Goal: Information Seeking & Learning: Learn about a topic

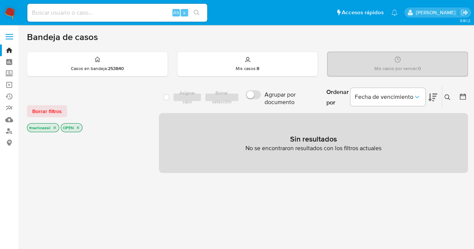
click at [108, 16] on input at bounding box center [117, 13] width 180 height 10
paste input "1986166385"
type input "1986166385"
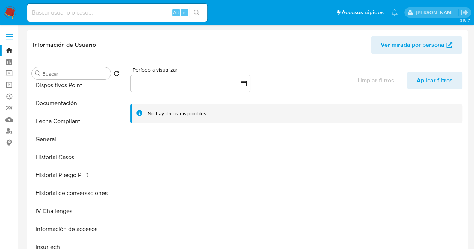
scroll to position [187, 0]
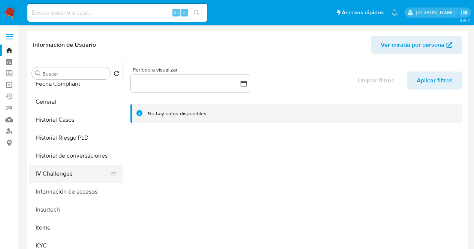
click at [69, 173] on button "IV Challenges" at bounding box center [73, 174] width 88 height 18
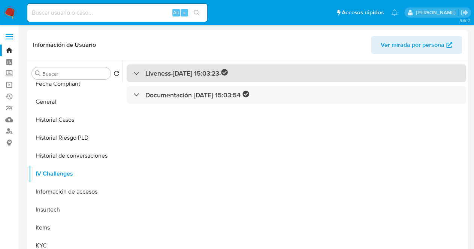
click at [133, 75] on div "Liveness - 21/09/2024 15:03:23 -" at bounding box center [180, 73] width 94 height 9
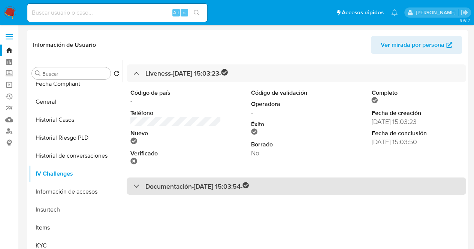
click at [133, 186] on div at bounding box center [133, 186] width 0 height 0
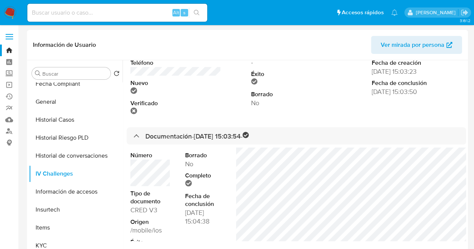
scroll to position [51, 0]
select select "10"
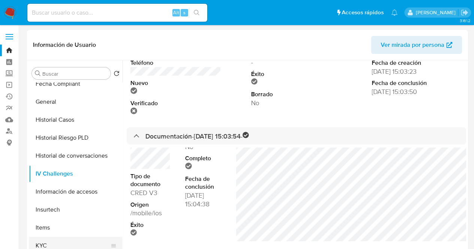
scroll to position [225, 0]
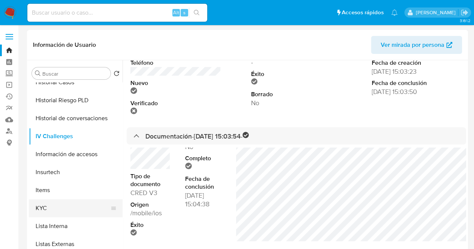
click at [60, 209] on button "KYC" at bounding box center [73, 208] width 88 height 18
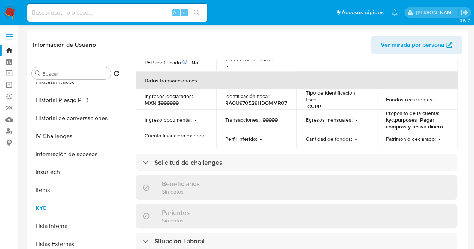
scroll to position [262, 0]
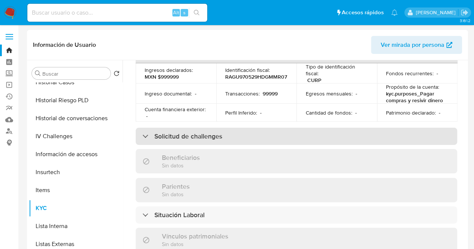
click at [148, 132] on div "Solicitud de challenges" at bounding box center [182, 136] width 80 height 8
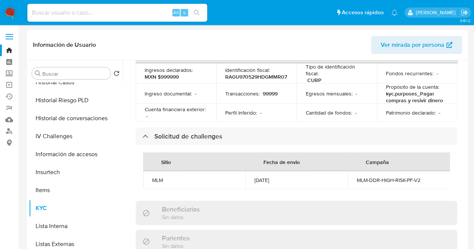
scroll to position [0, 0]
click at [309, 177] on div "10/06/2025" at bounding box center [296, 180] width 84 height 7
click at [148, 171] on td "MLM" at bounding box center [194, 180] width 102 height 18
click at [178, 171] on td "MLM" at bounding box center [194, 180] width 102 height 18
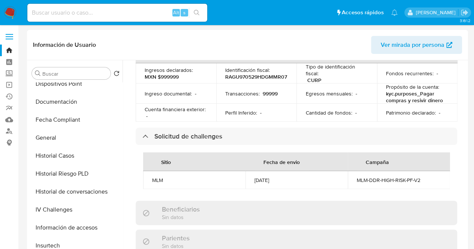
scroll to position [150, 0]
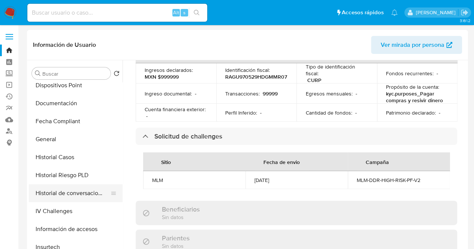
click at [73, 197] on button "Historial de conversaciones" at bounding box center [73, 193] width 88 height 18
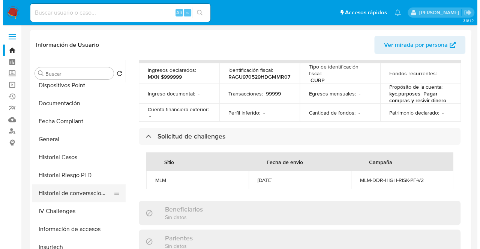
scroll to position [0, 0]
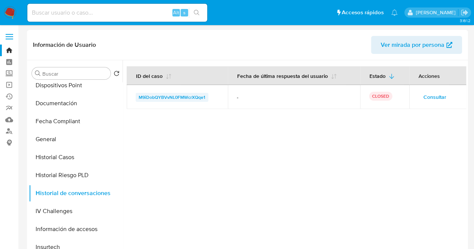
click at [177, 97] on span "M9iDobQYBVvNL0FMWcrXQqe1" at bounding box center [172, 97] width 67 height 9
click at [427, 100] on span "Consultar" at bounding box center [434, 97] width 23 height 10
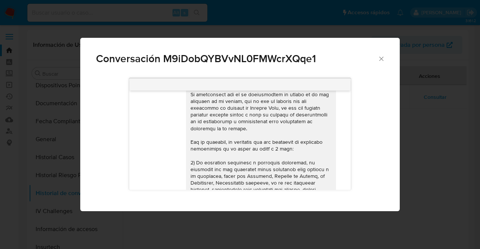
scroll to position [37, 0]
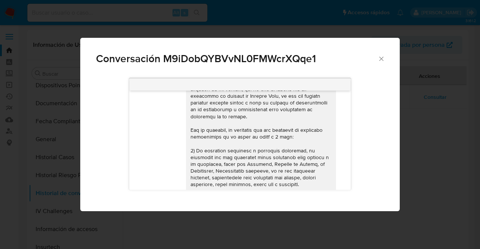
click at [416, 117] on div "Conversación M9iDobQYBVvNL0FMWcrXQqe1 24/05/2025 04:01:53 Soy jugador de apuest…" at bounding box center [240, 124] width 480 height 249
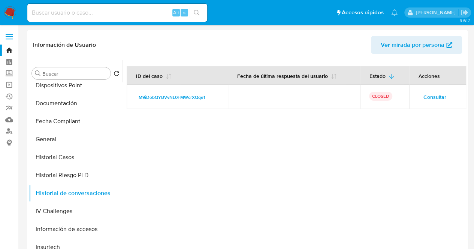
click at [437, 99] on span "Consultar" at bounding box center [434, 97] width 23 height 10
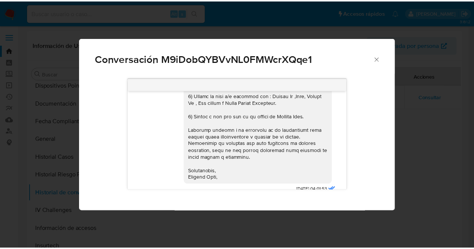
scroll to position [218, 0]
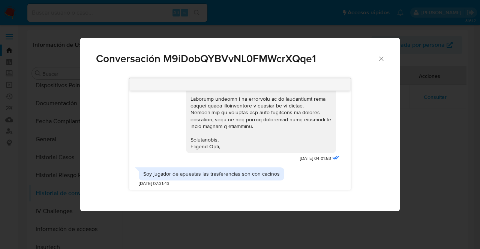
click at [381, 57] on icon "Cerrar" at bounding box center [380, 58] width 7 height 7
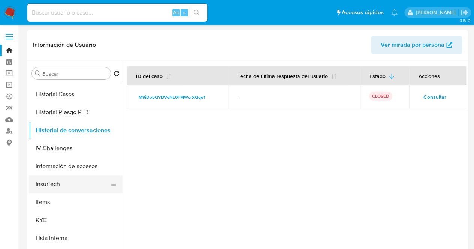
scroll to position [225, 0]
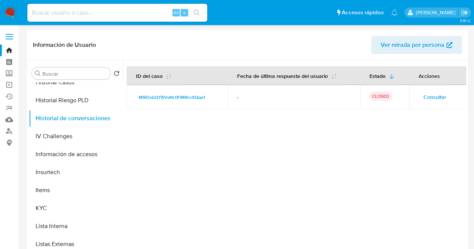
click at [407, 50] on span "Ver mirada por persona" at bounding box center [413, 45] width 64 height 18
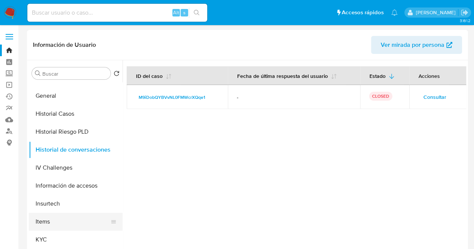
scroll to position [150, 0]
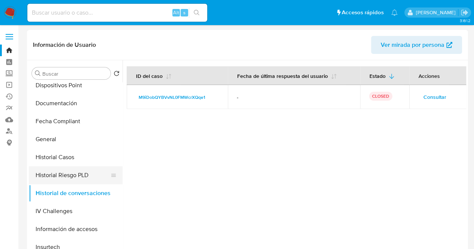
click at [62, 176] on button "Historial Riesgo PLD" at bounding box center [73, 175] width 88 height 18
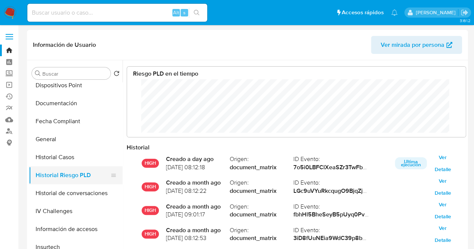
scroll to position [56, 324]
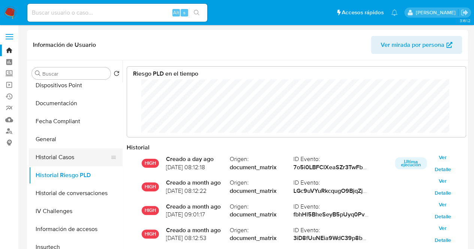
click at [59, 160] on button "Historial Casos" at bounding box center [73, 157] width 88 height 18
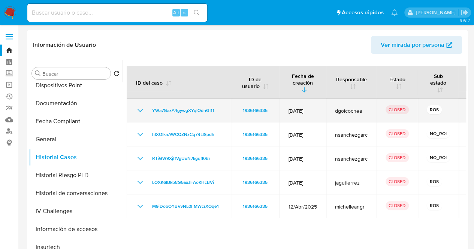
click at [137, 111] on icon "Mostrar/Ocultar" at bounding box center [140, 110] width 9 height 9
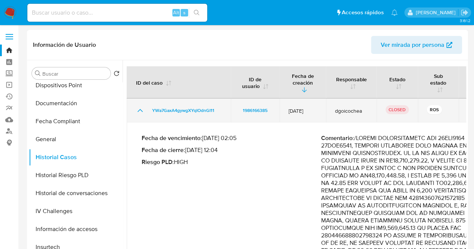
click at [137, 110] on icon "Mostrar/Ocultar" at bounding box center [140, 110] width 9 height 9
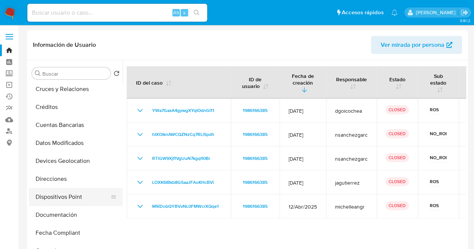
scroll to position [37, 0]
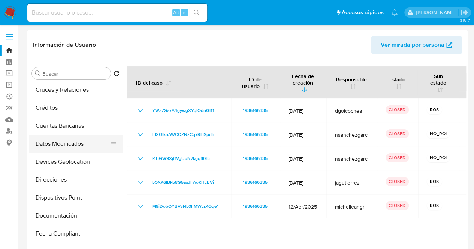
click at [64, 141] on button "Datos Modificados" at bounding box center [73, 144] width 88 height 18
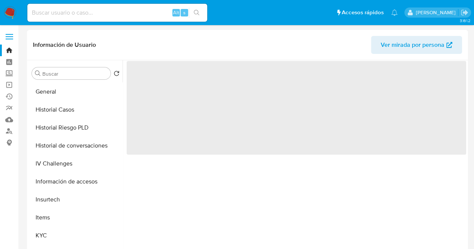
scroll to position [225, 0]
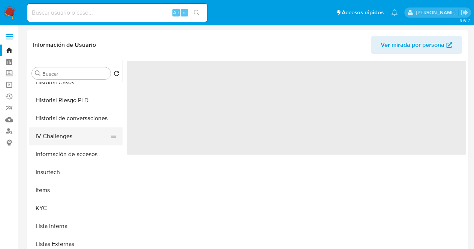
click at [55, 138] on button "IV Challenges" at bounding box center [73, 136] width 88 height 18
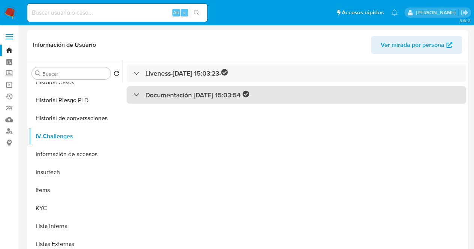
click at [131, 94] on div "Documentación - 21/09/2024 15:03:54 -" at bounding box center [297, 95] width 340 height 18
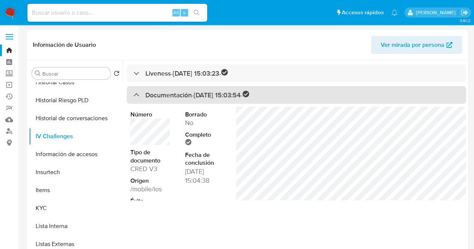
click at [140, 96] on div "Documentación - 21/09/2024 15:03:54 -" at bounding box center [191, 95] width 116 height 9
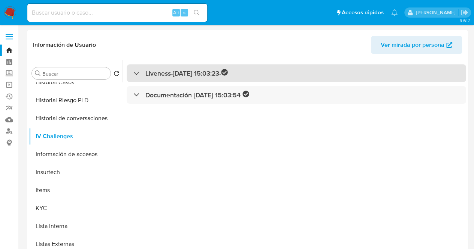
click at [133, 73] on div at bounding box center [133, 73] width 0 height 0
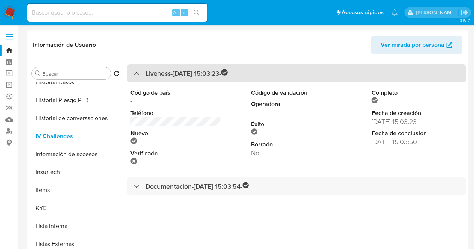
click at [136, 73] on div "Liveness - 21/09/2024 15:03:23 -" at bounding box center [180, 73] width 94 height 9
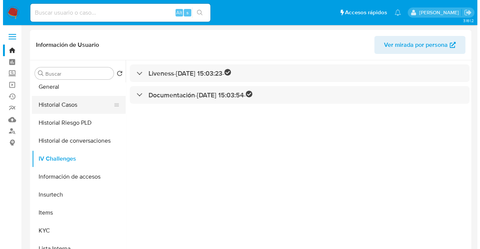
scroll to position [187, 0]
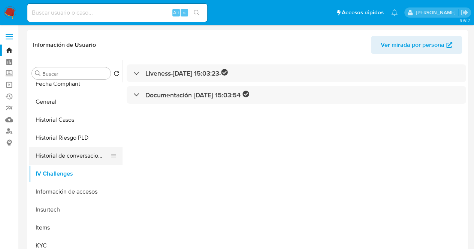
click at [55, 153] on button "Historial de conversaciones" at bounding box center [73, 156] width 88 height 18
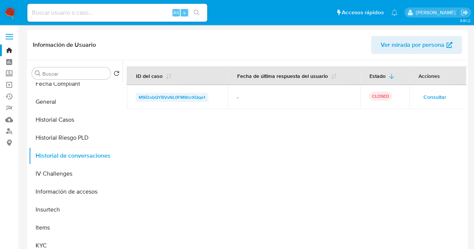
click at [168, 99] on span "M9iDobQYBVvNL0FMWcrXQqe1" at bounding box center [172, 97] width 67 height 9
click at [437, 99] on span "Consultar" at bounding box center [434, 97] width 23 height 10
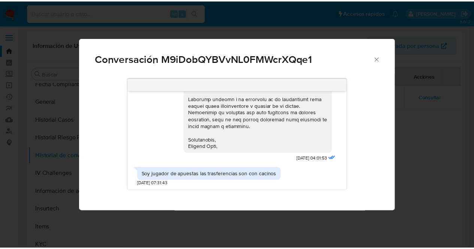
scroll to position [144, 0]
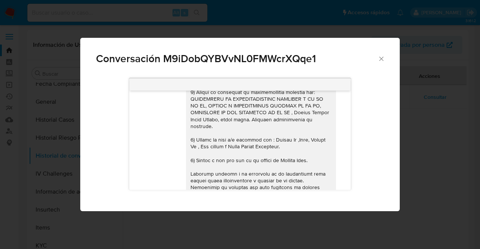
click at [379, 61] on icon "Cerrar" at bounding box center [380, 58] width 7 height 7
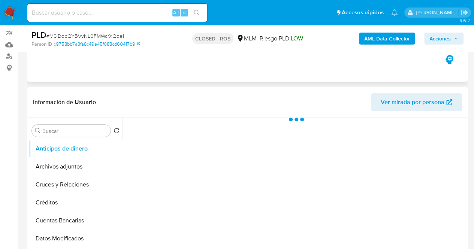
select select "10"
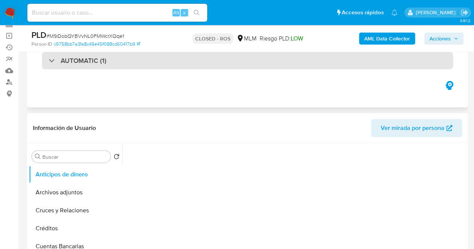
scroll to position [37, 0]
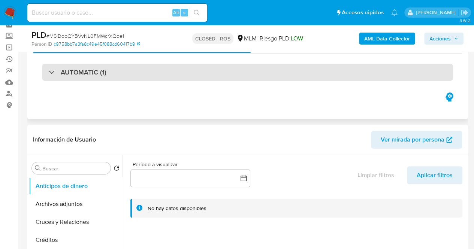
click at [57, 72] on div "AUTOMATIC (1)" at bounding box center [78, 72] width 58 height 8
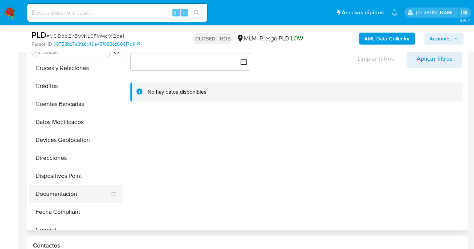
click at [57, 196] on button "Documentación" at bounding box center [73, 194] width 88 height 18
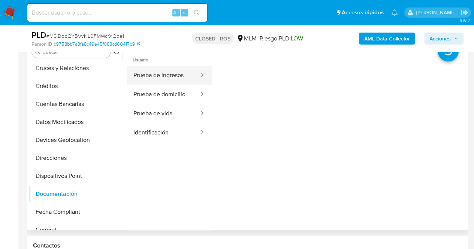
click at [185, 74] on button "Prueba de ingresos" at bounding box center [163, 75] width 73 height 19
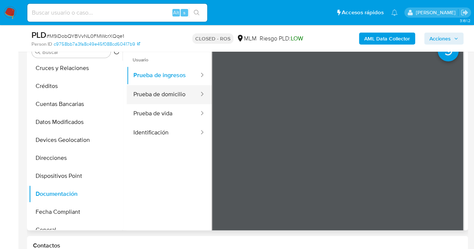
click at [175, 98] on button "Prueba de domicilio" at bounding box center [163, 94] width 73 height 19
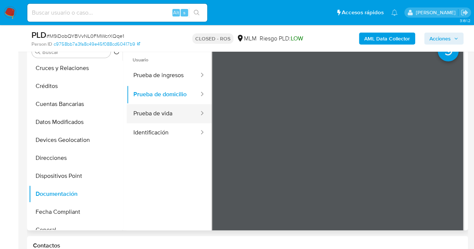
click at [182, 119] on button "Prueba de vida" at bounding box center [163, 113] width 73 height 19
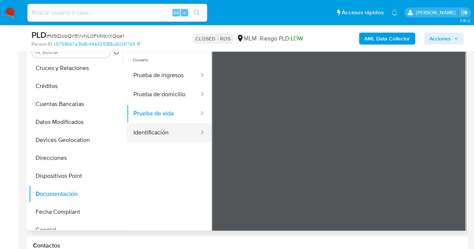
click at [174, 135] on button "Identificación" at bounding box center [163, 132] width 73 height 19
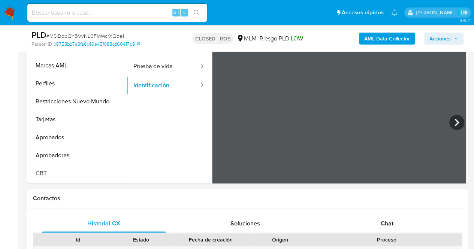
scroll to position [337, 0]
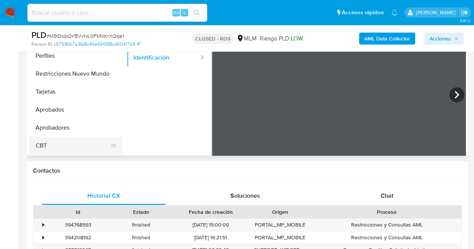
click at [61, 147] on button "CBT" at bounding box center [73, 146] width 88 height 18
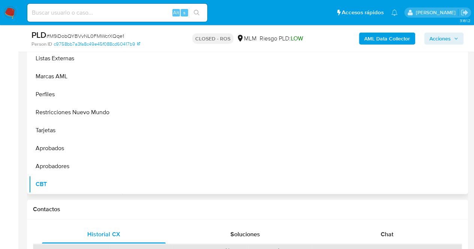
scroll to position [262, 0]
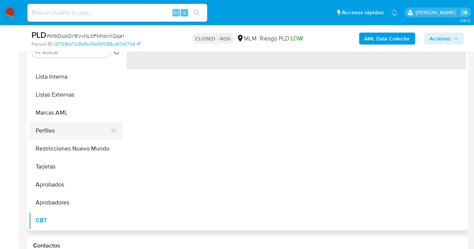
click at [65, 130] on button "Perfiles" at bounding box center [73, 131] width 88 height 18
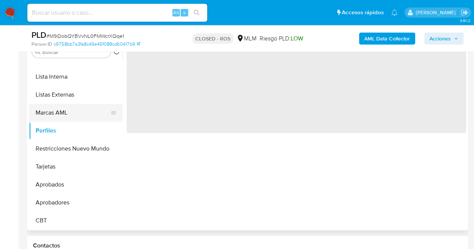
click at [62, 111] on button "Marcas AML" at bounding box center [73, 113] width 88 height 18
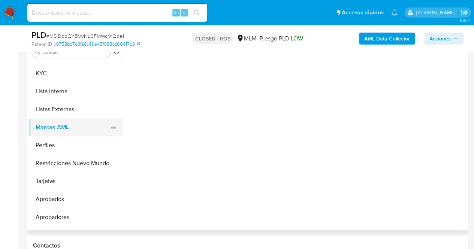
scroll to position [315, 0]
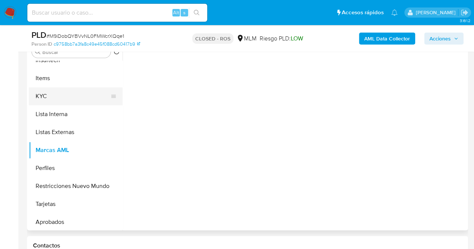
click at [60, 97] on button "KYC" at bounding box center [73, 96] width 88 height 18
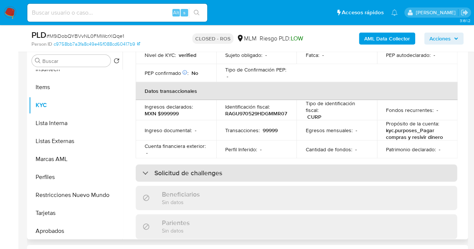
scroll to position [225, 0]
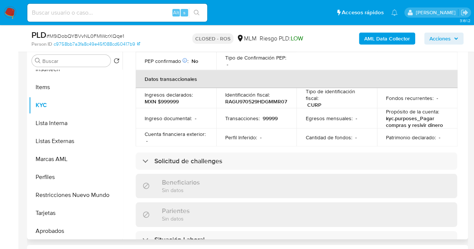
click at [131, 150] on div "Actualizado hace 3 meses Creado: 11/09/2024 23:57:54 Actualizado: 08/07/2025 13…" at bounding box center [297, 165] width 340 height 648
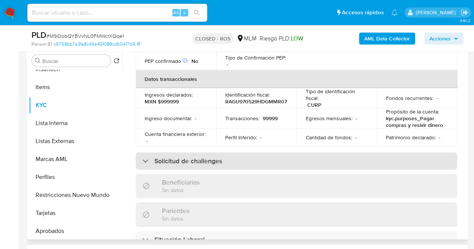
click at [146, 157] on div "Solicitud de challenges" at bounding box center [182, 161] width 80 height 8
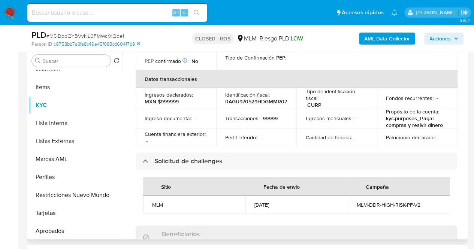
click at [239, 181] on th "Sitio" at bounding box center [194, 186] width 102 height 19
click at [246, 196] on td "10/06/2025" at bounding box center [296, 205] width 102 height 18
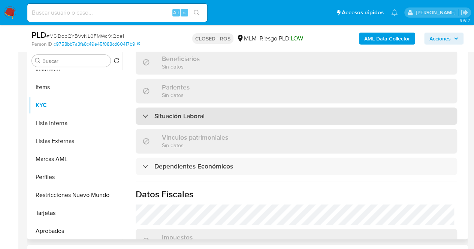
scroll to position [412, 0]
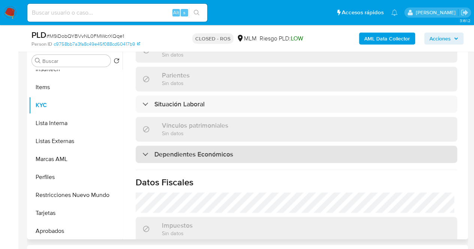
click at [142, 154] on div at bounding box center [142, 154] width 0 height 0
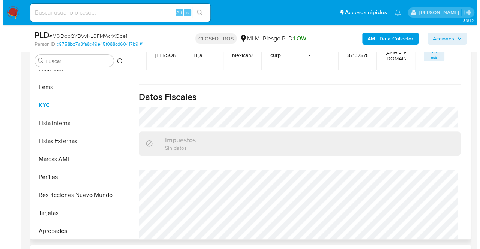
scroll to position [629, 0]
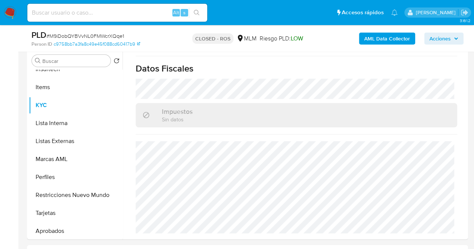
click at [372, 40] on b "AML Data Collector" at bounding box center [387, 39] width 46 height 12
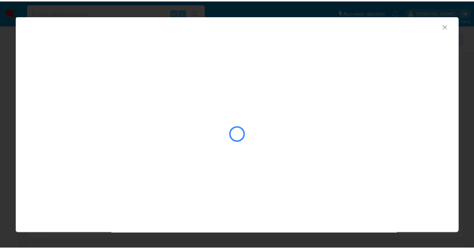
scroll to position [628, 0]
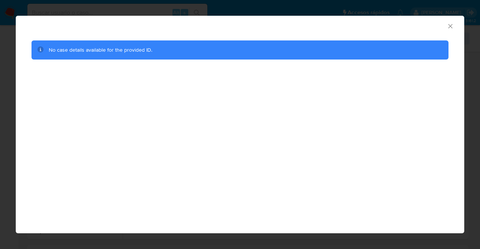
click at [216, 12] on div "AML Data Collector No case details available for the provided ID." at bounding box center [240, 124] width 480 height 249
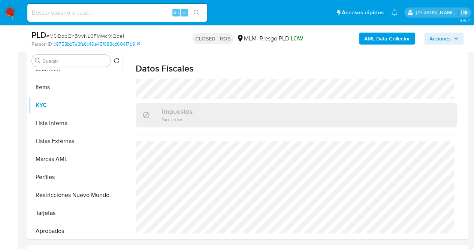
scroll to position [12, 0]
click at [450, 39] on span "Acciones" at bounding box center [439, 39] width 21 height 12
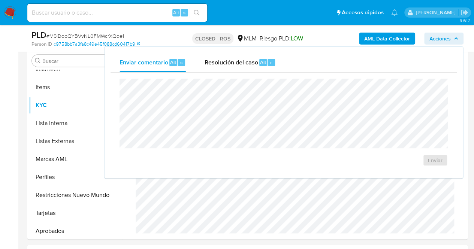
click at [450, 39] on span "Acciones" at bounding box center [439, 39] width 21 height 12
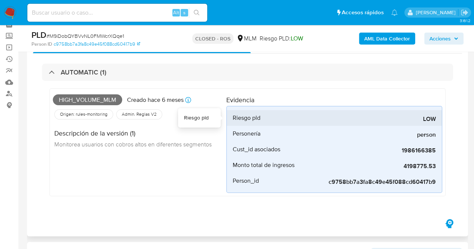
scroll to position [0, 0]
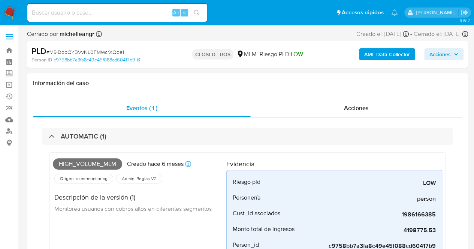
click at [457, 55] on icon "button" at bounding box center [456, 54] width 4 height 4
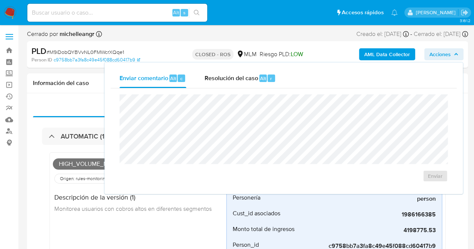
click at [457, 55] on icon "button" at bounding box center [456, 54] width 3 height 2
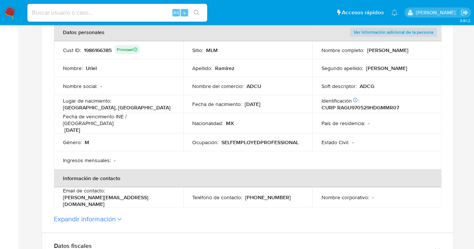
scroll to position [187, 0]
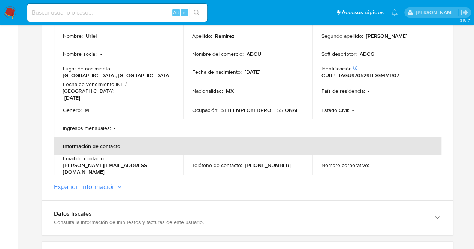
click at [118, 184] on label "Expandir información" at bounding box center [247, 187] width 387 height 8
click at [116, 184] on button "Expandir información" at bounding box center [85, 187] width 62 height 8
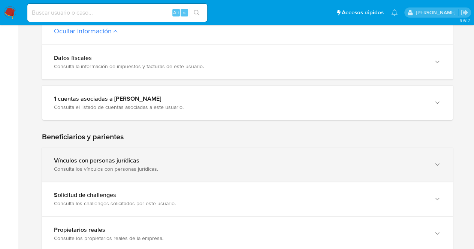
scroll to position [525, 0]
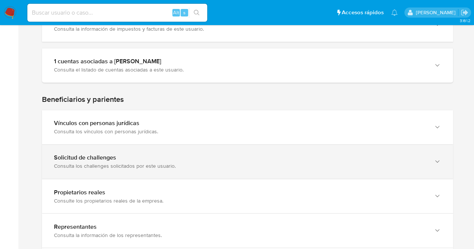
click at [186, 163] on div "Consulta los challenges solicitados por este usuario." at bounding box center [240, 166] width 372 height 7
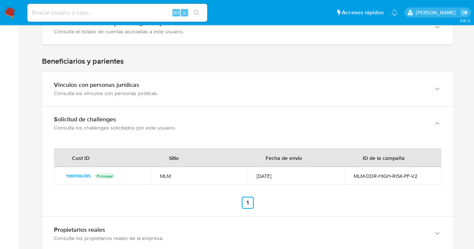
scroll to position [600, 0]
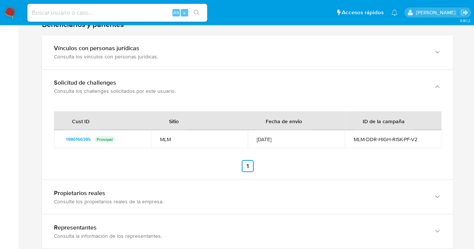
click at [190, 136] on div "MLM" at bounding box center [199, 139] width 79 height 7
click at [271, 136] on div "10/06/2025" at bounding box center [296, 139] width 79 height 7
click at [372, 136] on div "MLM-DDR-HIGH-RISK-PF-V2" at bounding box center [393, 139] width 79 height 7
click at [403, 136] on div "MLM-DDR-HIGH-RISK-PF-V2" at bounding box center [393, 139] width 79 height 7
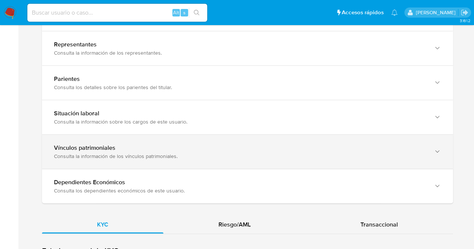
scroll to position [824, 0]
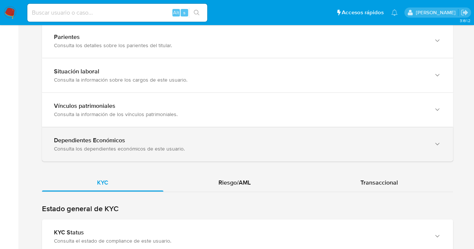
click at [126, 145] on div "Consulta los dependientes económicos de este usuario." at bounding box center [240, 148] width 372 height 7
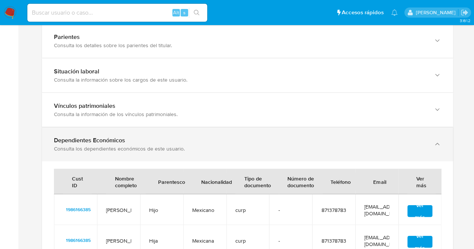
click at [126, 145] on div "Consulta los dependientes económicos de este usuario." at bounding box center [240, 148] width 372 height 7
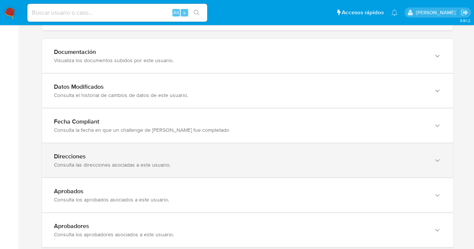
scroll to position [1088, 0]
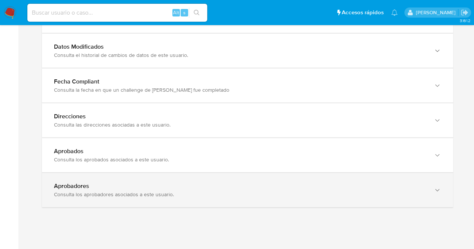
click at [133, 183] on div "Aprobadores" at bounding box center [240, 186] width 372 height 7
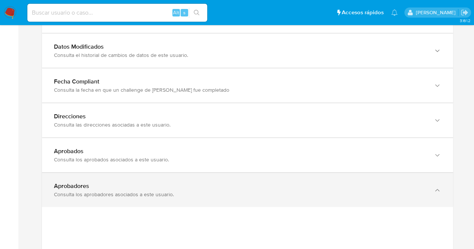
scroll to position [1163, 0]
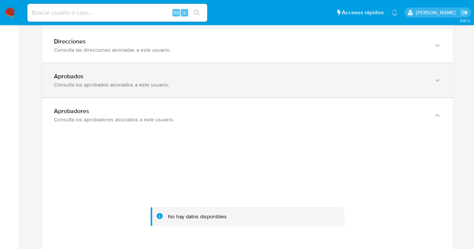
click at [165, 81] on div "Consulta los aprobados asociados a este usuario." at bounding box center [240, 84] width 372 height 7
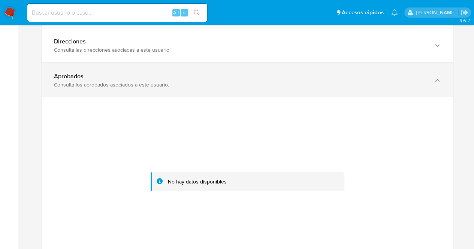
scroll to position [1125, 0]
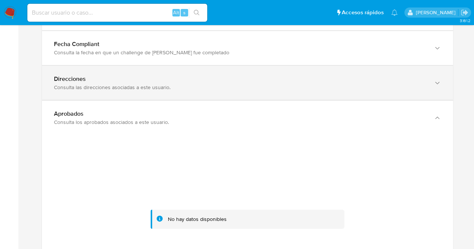
click at [153, 84] on div "Direcciones Consulta las direcciones asociadas a este usuario." at bounding box center [247, 83] width 411 height 34
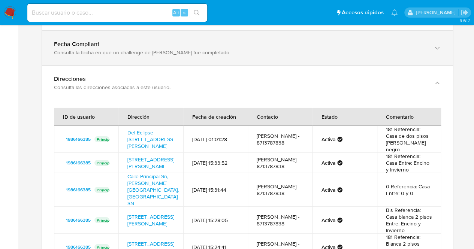
click at [166, 49] on div "Consulta la fecha en que un challenge de kyc fue completado" at bounding box center [240, 52] width 372 height 7
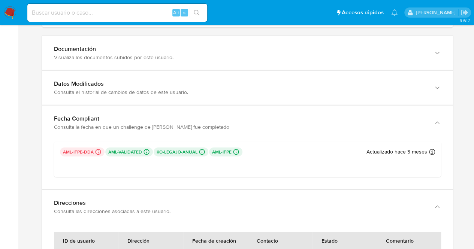
scroll to position [1050, 0]
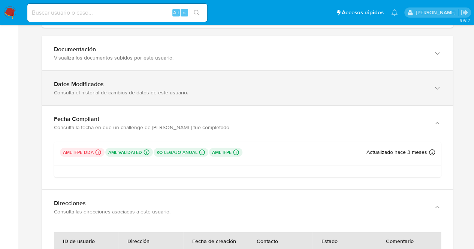
click at [171, 89] on div "Consulta el historial de cambios de datos de este usuario." at bounding box center [240, 92] width 372 height 7
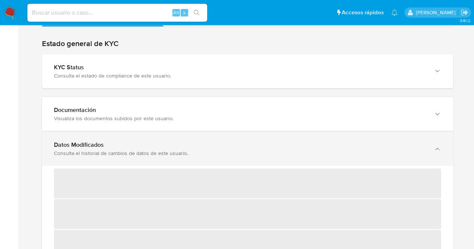
scroll to position [975, 0]
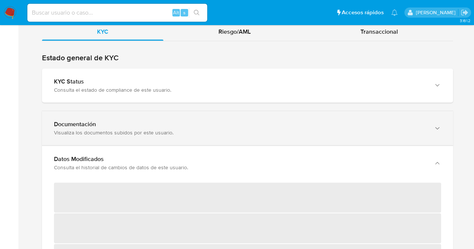
click at [203, 129] on div "Visualiza los documentos subidos por este usuario." at bounding box center [240, 132] width 372 height 7
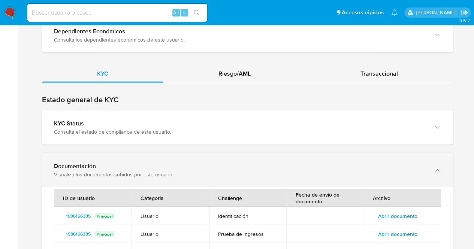
scroll to position [901, 0]
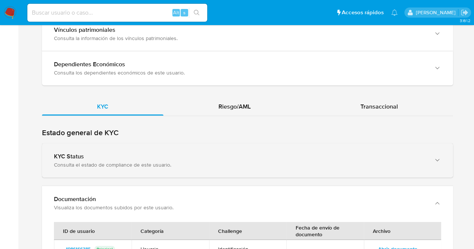
click at [178, 162] on div "Consulta el estado de compliance de este usuario." at bounding box center [240, 165] width 372 height 7
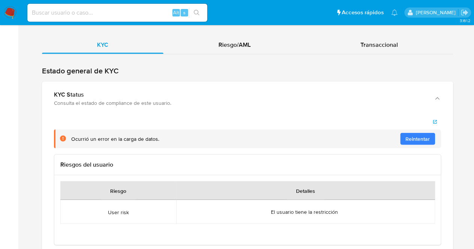
scroll to position [826, 0]
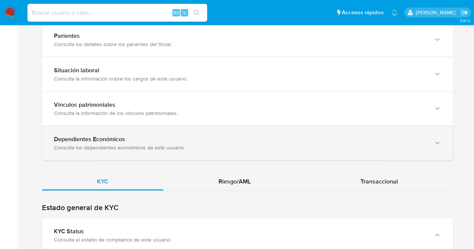
click at [198, 144] on div "Consulta los dependientes económicos de este usuario." at bounding box center [240, 147] width 372 height 7
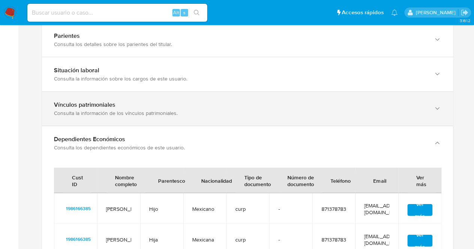
click at [189, 110] on div "Consulta la información de los vínculos patrimoniales." at bounding box center [240, 113] width 372 height 7
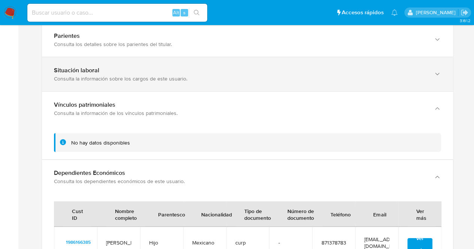
click at [199, 75] on div "Consulta la información sobre los cargos de este usuario." at bounding box center [240, 78] width 372 height 7
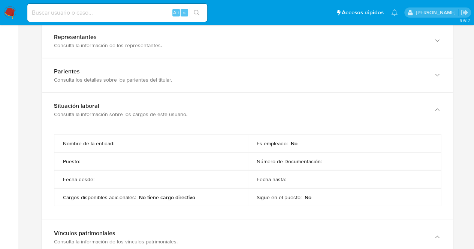
scroll to position [751, 0]
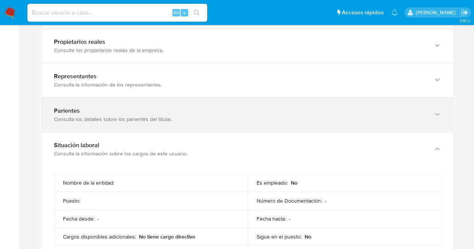
click at [160, 117] on div "Parientes Consulta los detalles sobre los parientes del titular." at bounding box center [247, 115] width 411 height 34
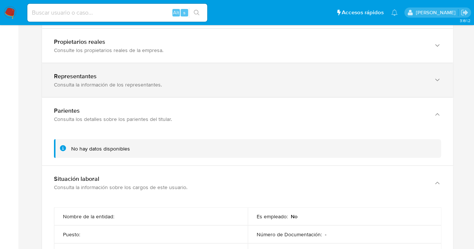
click at [183, 81] on div "Consulta la información de los representantes." at bounding box center [240, 84] width 372 height 7
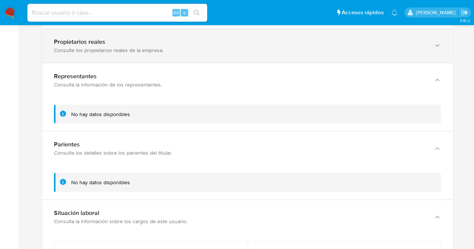
click at [193, 49] on div "Propietarios reales Consulte los propietarios reales de la empresa." at bounding box center [247, 46] width 411 height 34
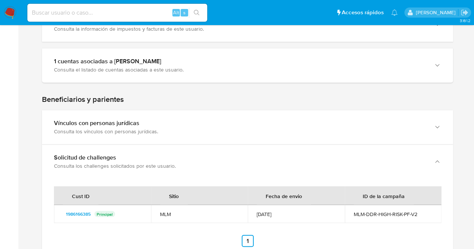
scroll to position [488, 0]
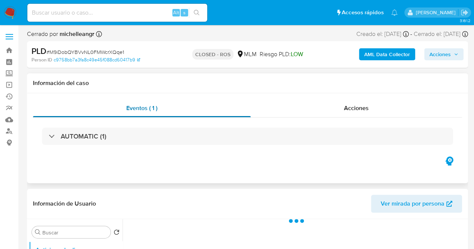
select select "10"
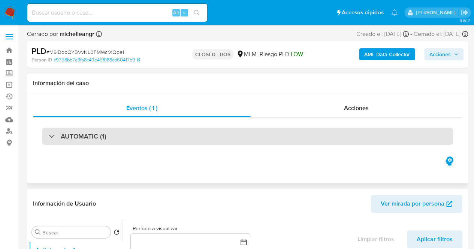
click at [52, 138] on div "AUTOMATIC (1)" at bounding box center [78, 136] width 58 height 8
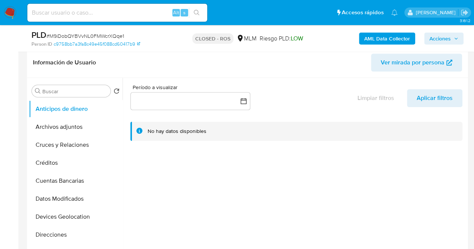
scroll to position [225, 0]
